Goal: Task Accomplishment & Management: Complete application form

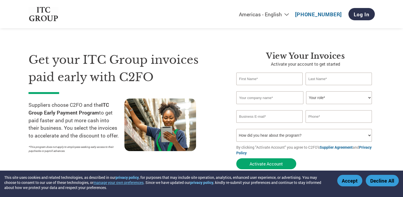
click at [337, 100] on select "Your role* CFO Controller Credit Manager Finance Director Treasurer CEO Preside…" at bounding box center [339, 97] width 66 height 13
click at [260, 82] on input "text" at bounding box center [269, 78] width 67 height 13
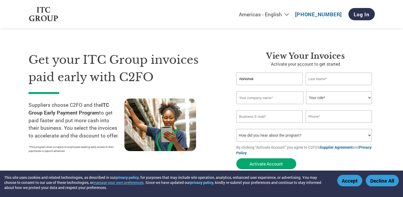
type input "Abhishek"
click at [317, 81] on input "text" at bounding box center [338, 78] width 67 height 13
type input "[PERSON_NAME]"
click at [263, 97] on input "text" at bounding box center [269, 97] width 67 height 13
type input "Banerjee Associates"
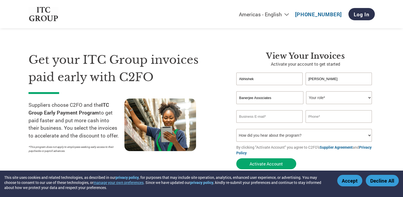
click at [328, 97] on select "Your role* CFO Controller Credit Manager Finance Director Treasurer CEO Preside…" at bounding box center [339, 97] width 66 height 13
select select "OWNER_FOUNDER"
click at [306, 91] on select "Your role* CFO Controller Credit Manager Finance Director Treasurer CEO Preside…" at bounding box center [339, 97] width 66 height 13
click at [275, 116] on input "email" at bounding box center [269, 116] width 67 height 13
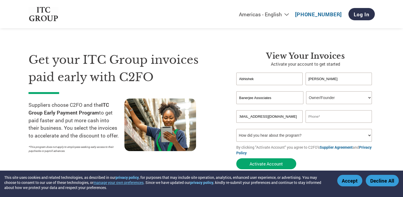
type input "[EMAIL_ADDRESS][DOMAIN_NAME]"
click at [324, 119] on input "text" at bounding box center [338, 116] width 67 height 13
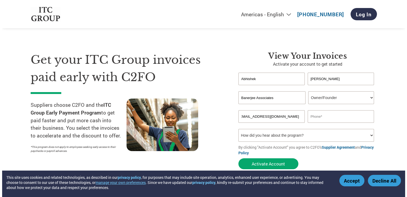
scroll to position [0, 0]
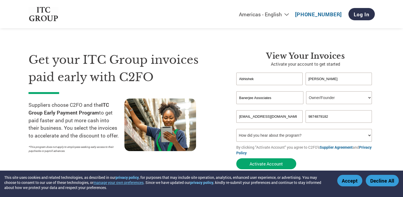
type input "9874879182"
click at [262, 137] on select "How did you hear about the program? Received a letter Email Social Media Online…" at bounding box center [304, 135] width 136 height 13
select select "Email"
click at [236, 129] on select "How did you hear about the program? Received a letter Email Social Media Online…" at bounding box center [304, 135] width 136 height 13
click at [274, 163] on button "Activate Account" at bounding box center [266, 163] width 60 height 11
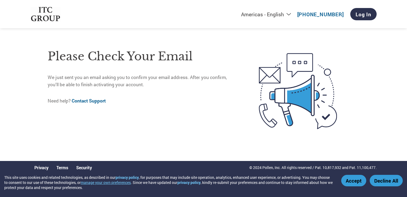
click at [253, 134] on img at bounding box center [297, 90] width 123 height 95
